Goal: Book appointment/travel/reservation

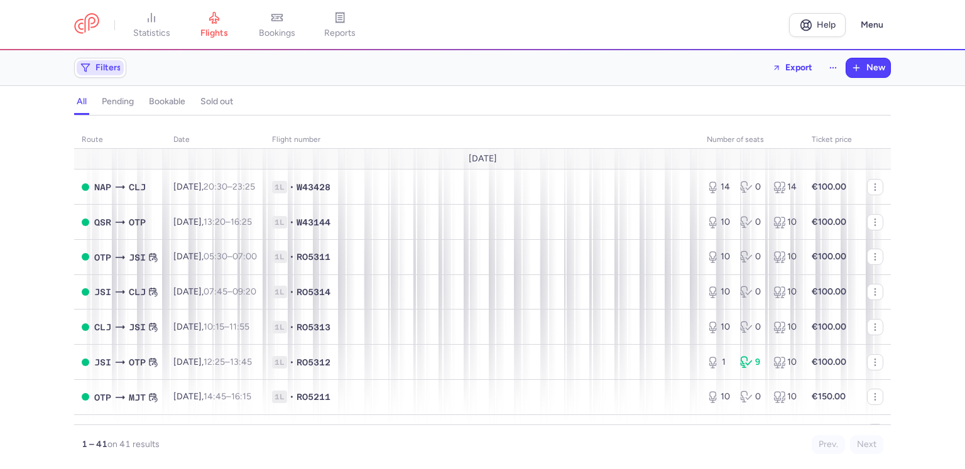
click at [105, 71] on span "Filters" at bounding box center [108, 68] width 26 height 10
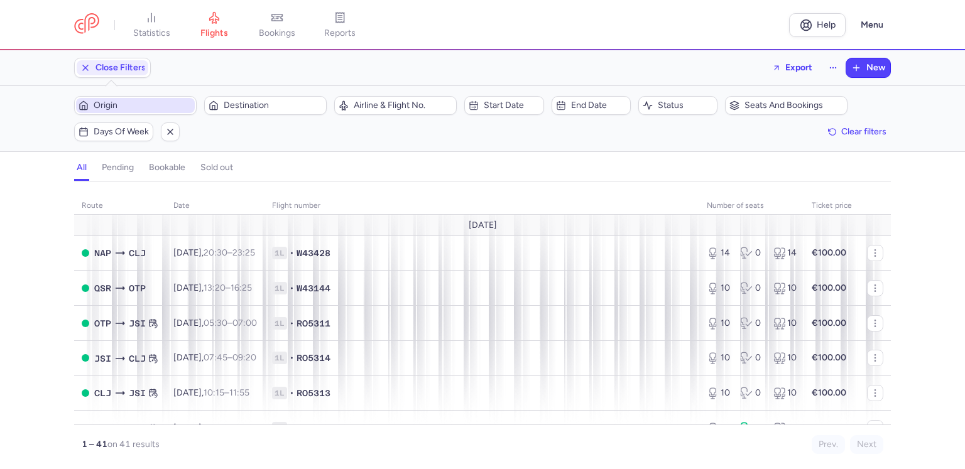
click at [121, 109] on span "Origin" at bounding box center [143, 106] width 99 height 10
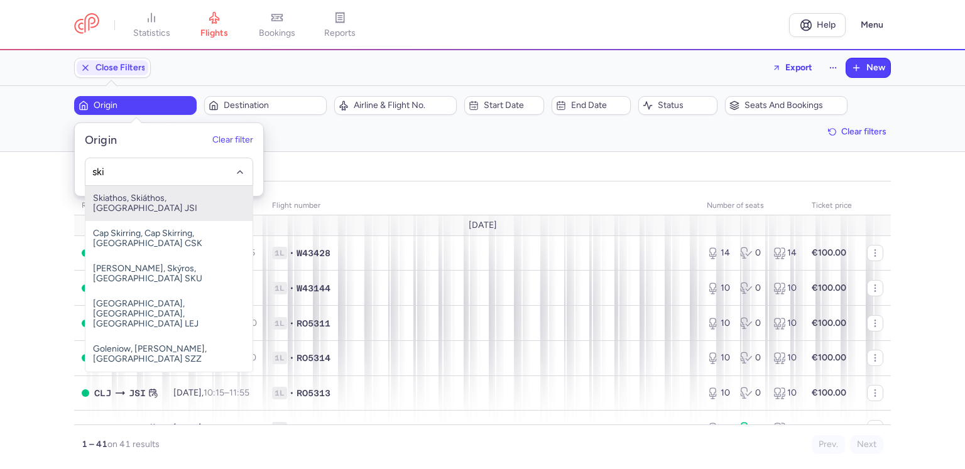
click at [167, 202] on span "Skiathos, Skiáthos, [GEOGRAPHIC_DATA] JSI" at bounding box center [168, 203] width 167 height 35
type input "ski"
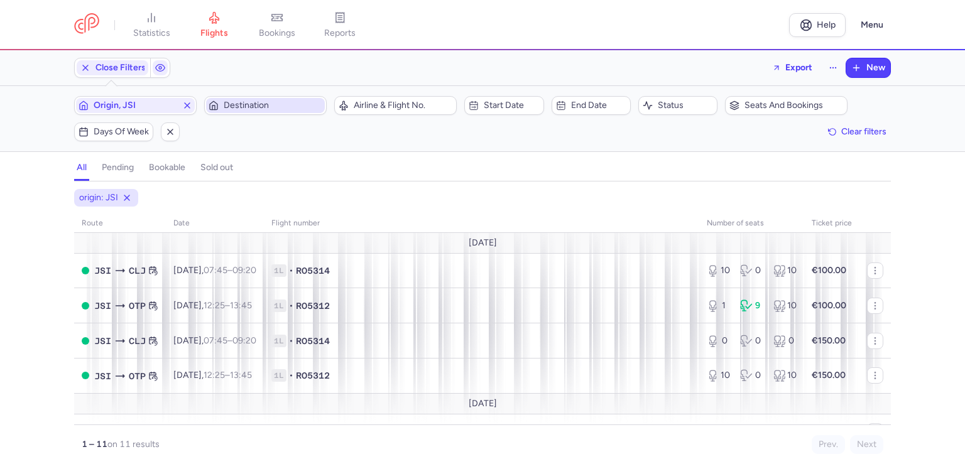
click at [259, 109] on span "Destination" at bounding box center [273, 106] width 99 height 10
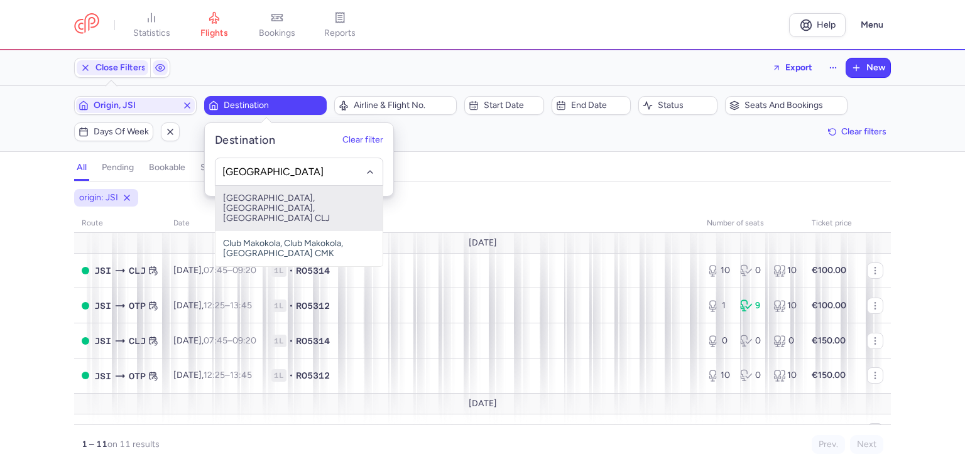
click at [271, 203] on span "[GEOGRAPHIC_DATA], [GEOGRAPHIC_DATA], [GEOGRAPHIC_DATA] CLJ" at bounding box center [298, 208] width 167 height 45
type input "[GEOGRAPHIC_DATA]"
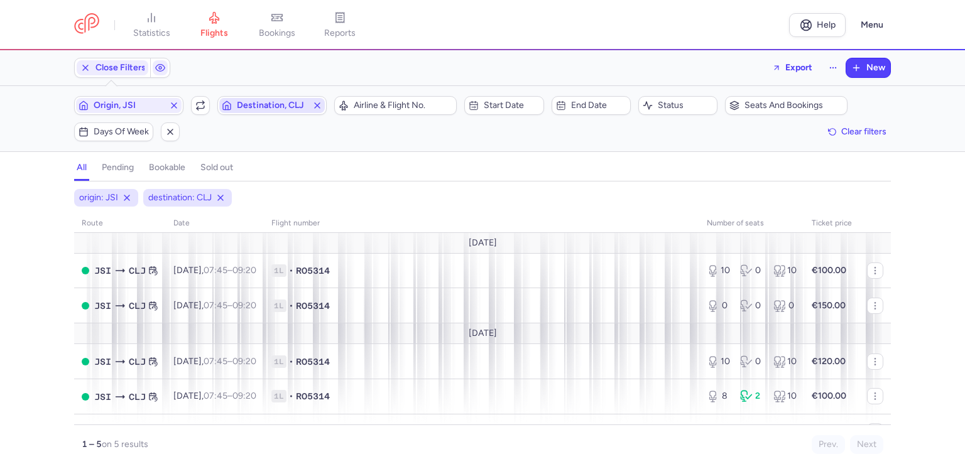
click at [272, 111] on span "Destination, CLJ" at bounding box center [272, 105] width 106 height 15
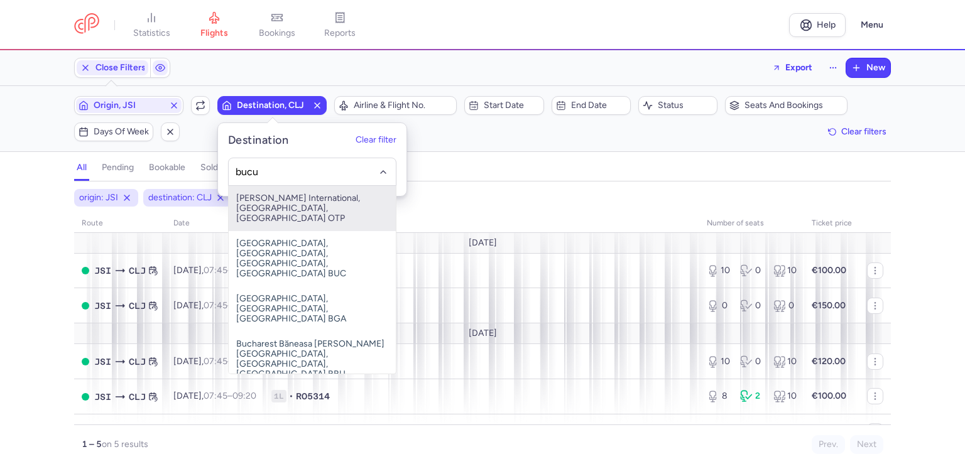
click at [289, 212] on span "[PERSON_NAME] International, [GEOGRAPHIC_DATA], [GEOGRAPHIC_DATA] OTP" at bounding box center [312, 208] width 167 height 45
type input "bucu"
